Goal: Transaction & Acquisition: Purchase product/service

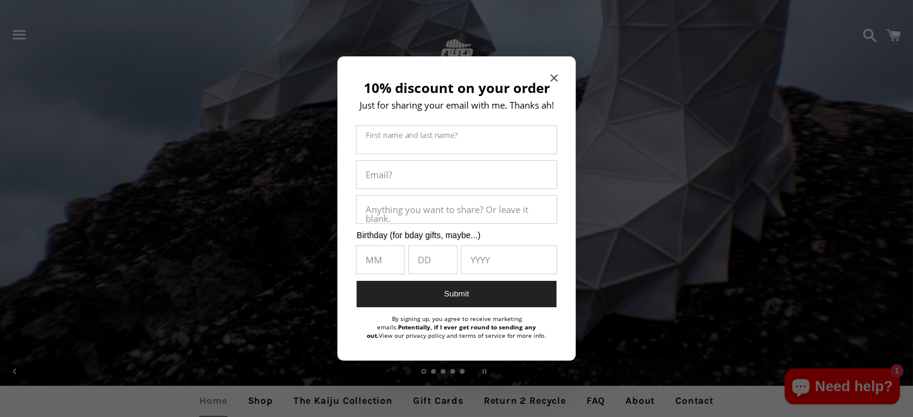
click at [552, 74] on icon "Close modal" at bounding box center [554, 77] width 7 height 7
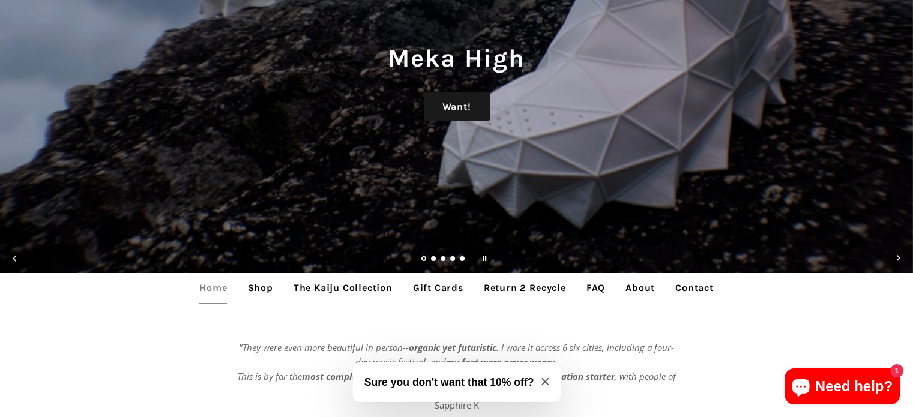
scroll to position [240, 0]
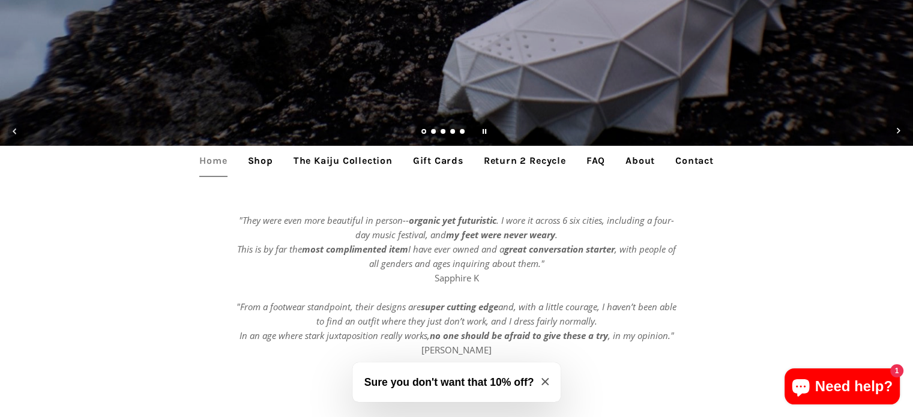
click at [261, 163] on link "Shop" at bounding box center [260, 161] width 43 height 30
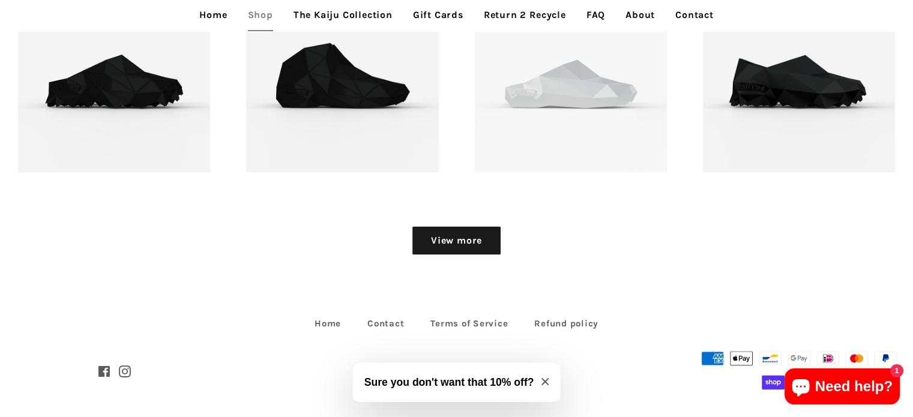
scroll to position [1578, 0]
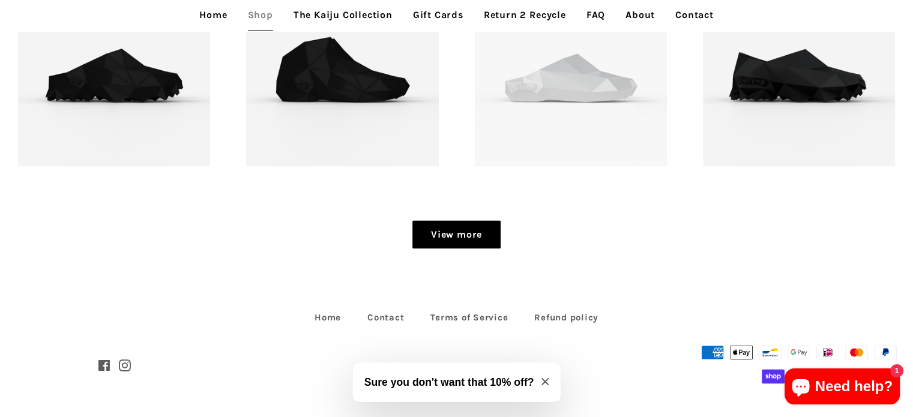
click at [437, 233] on link "View more" at bounding box center [457, 234] width 88 height 29
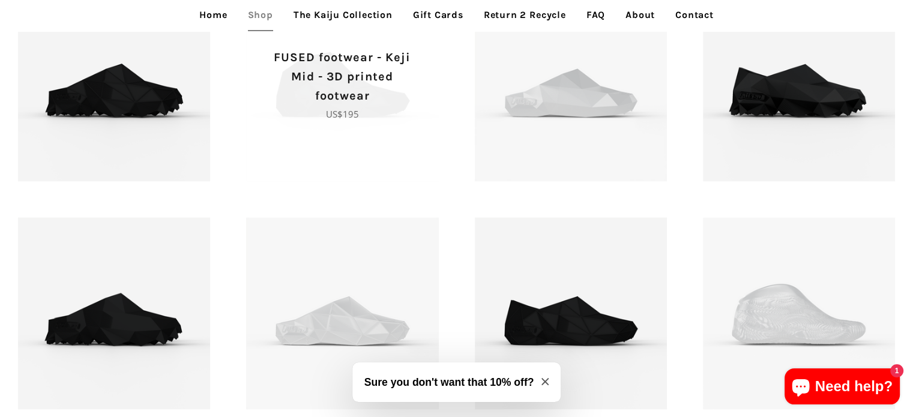
scroll to position [1554, 0]
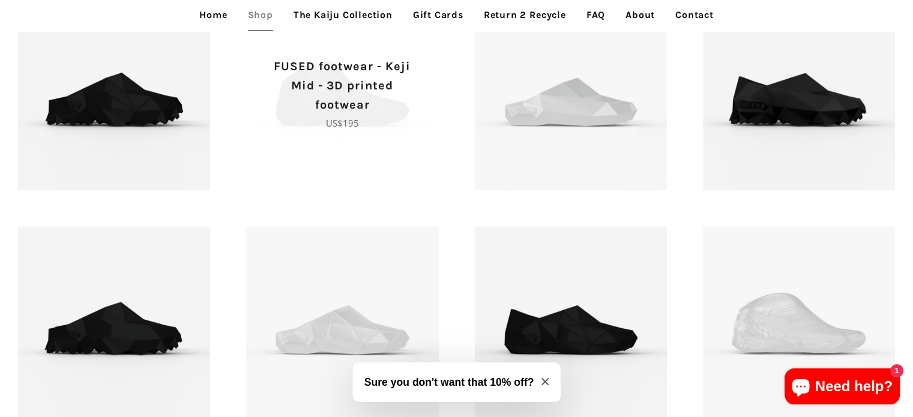
click at [328, 110] on p "FUSED footwear - Keji Mid - 3D printed footwear" at bounding box center [342, 86] width 150 height 58
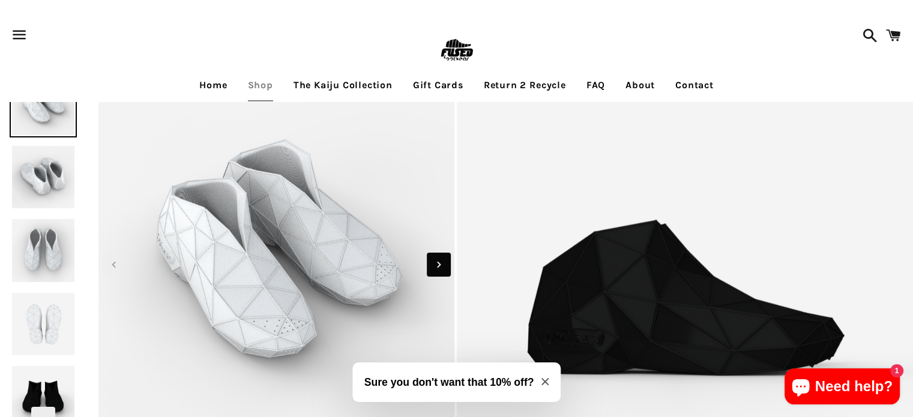
click at [444, 266] on icon "Next slide" at bounding box center [438, 264] width 13 height 13
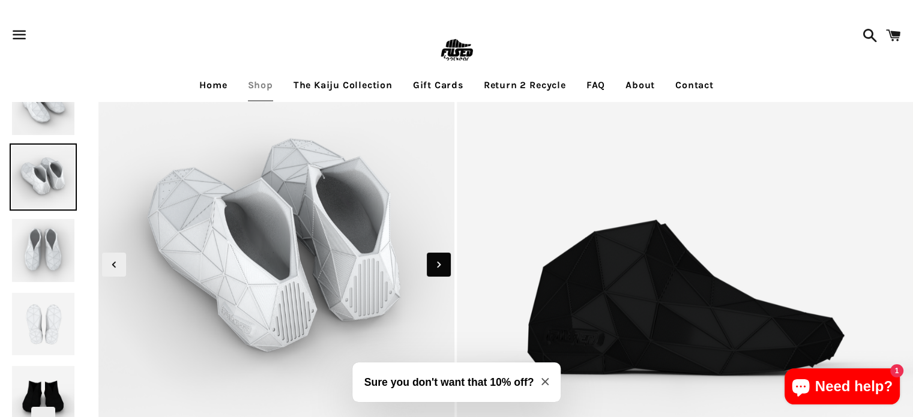
click at [444, 266] on icon "Next slide" at bounding box center [438, 264] width 13 height 13
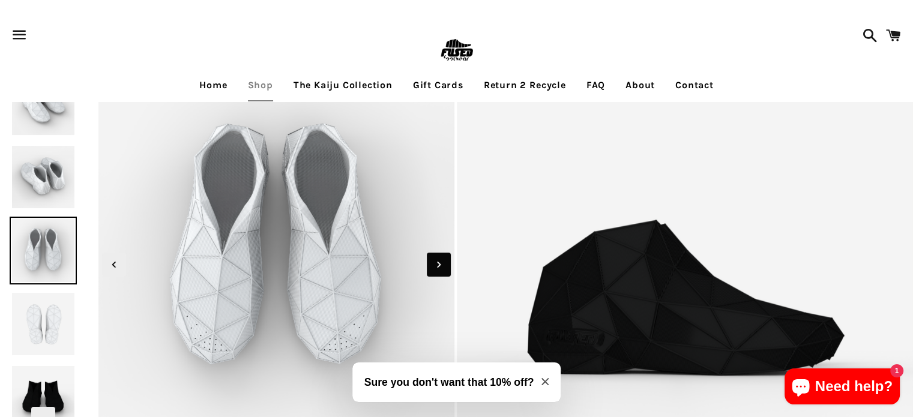
click at [444, 266] on icon "Next slide" at bounding box center [438, 264] width 13 height 13
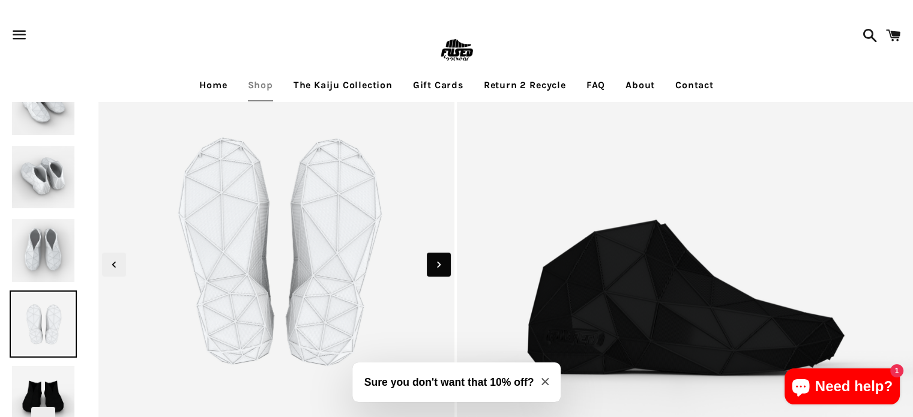
click at [444, 266] on icon "Next slide" at bounding box center [438, 264] width 13 height 13
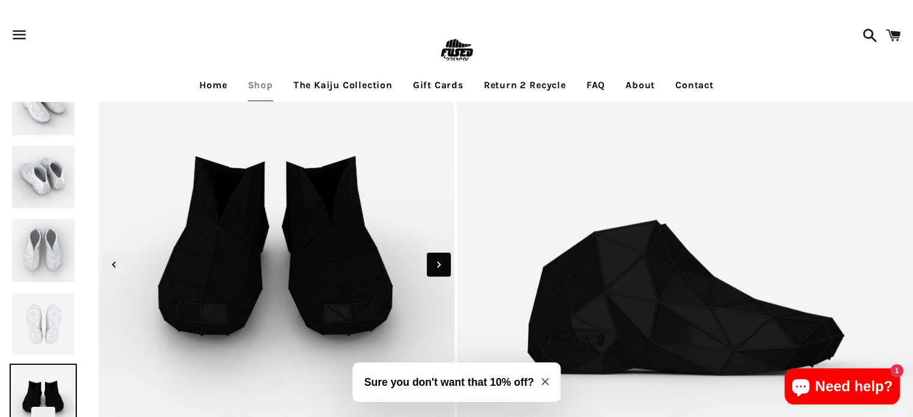
click at [444, 266] on icon "Next slide" at bounding box center [438, 264] width 13 height 13
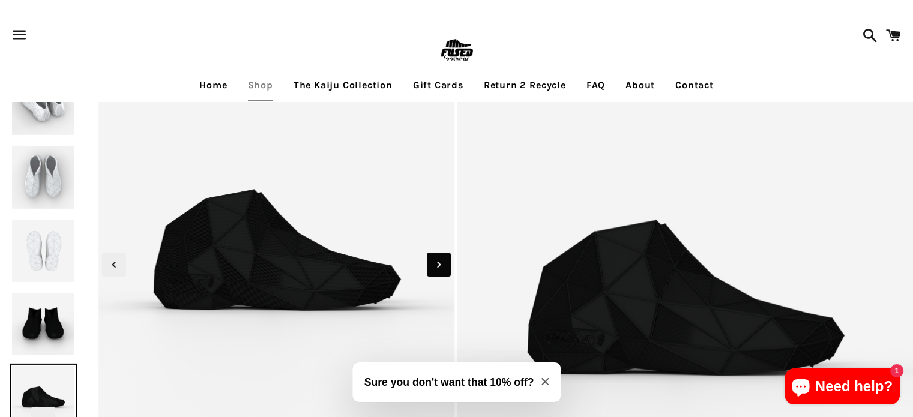
click at [444, 266] on icon "Next slide" at bounding box center [438, 264] width 13 height 13
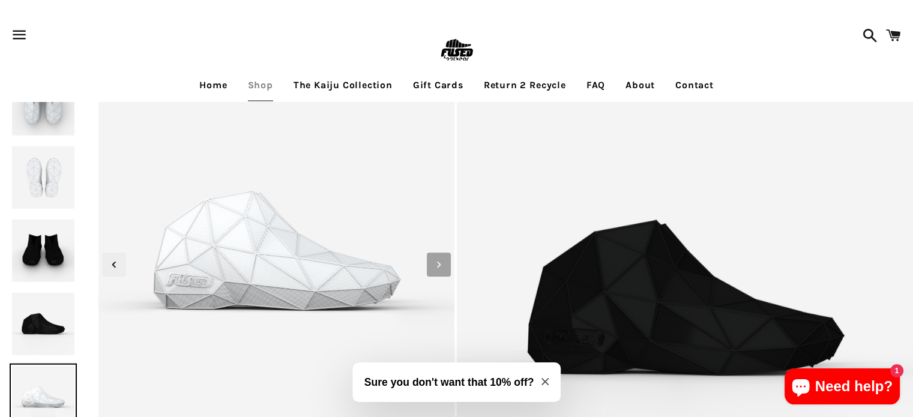
click at [444, 266] on icon "Next slide" at bounding box center [438, 264] width 13 height 13
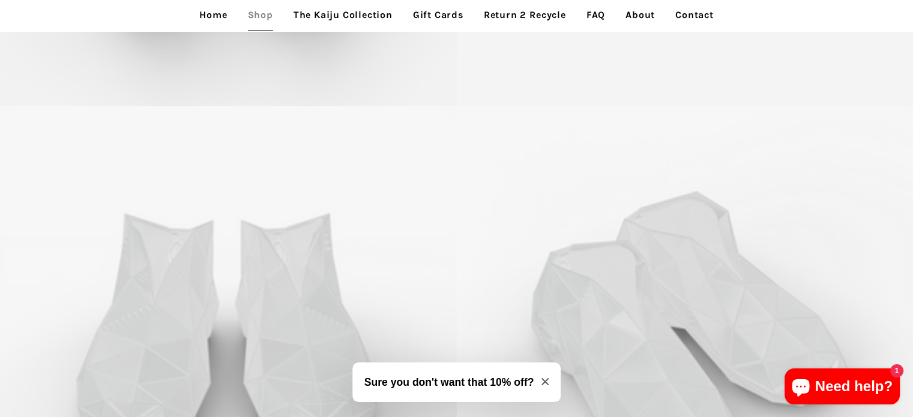
scroll to position [4188, 0]
